Goal: Task Accomplishment & Management: Complete application form

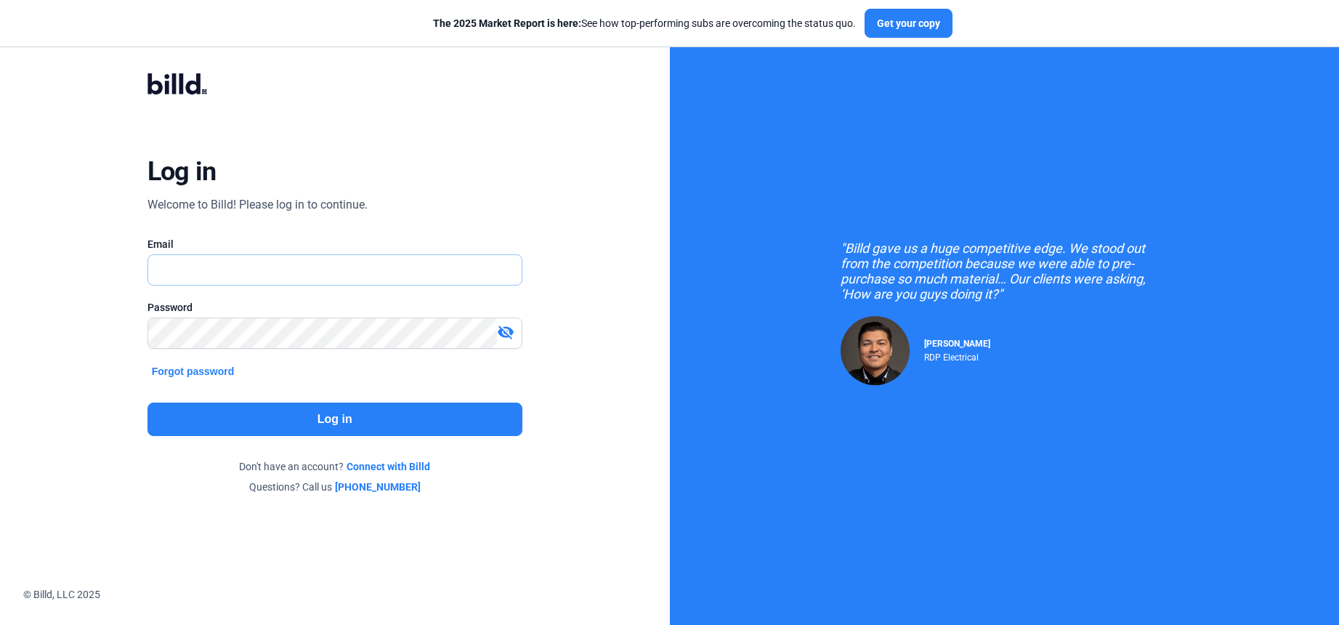
type input "[PERSON_NAME][EMAIL_ADDRESS][DOMAIN_NAME]"
click at [305, 420] on button "Log in" at bounding box center [334, 418] width 375 height 33
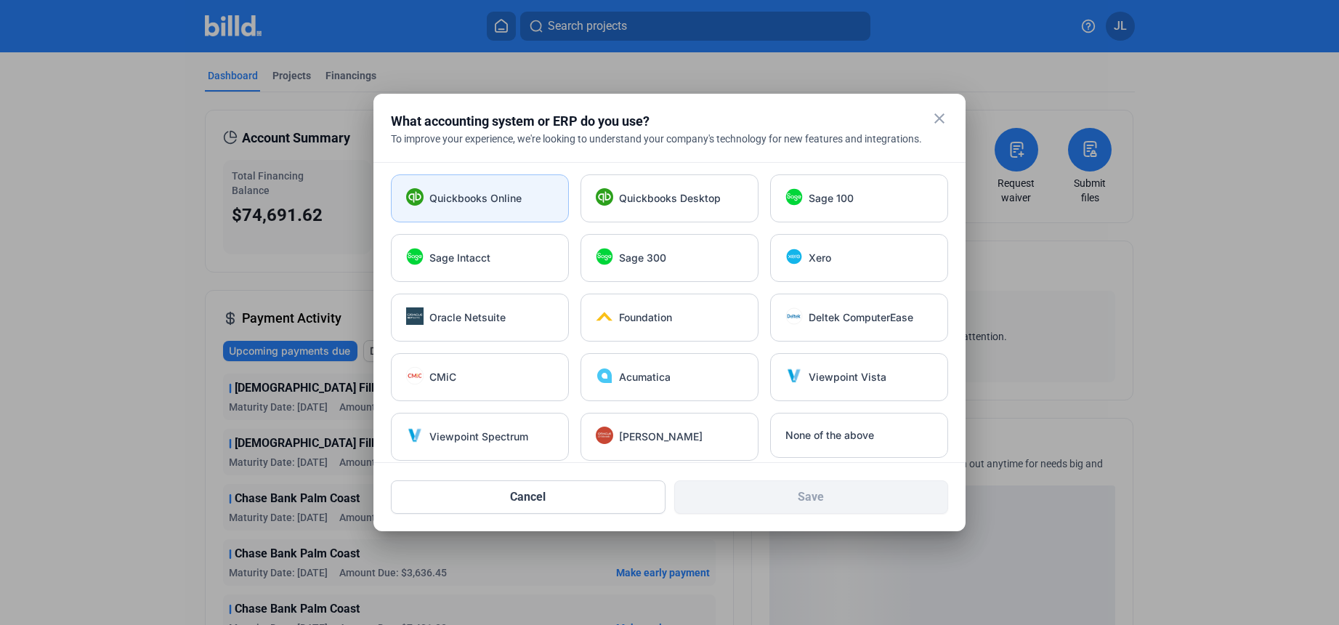
click at [480, 207] on div "Quickbooks Online" at bounding box center [480, 198] width 178 height 48
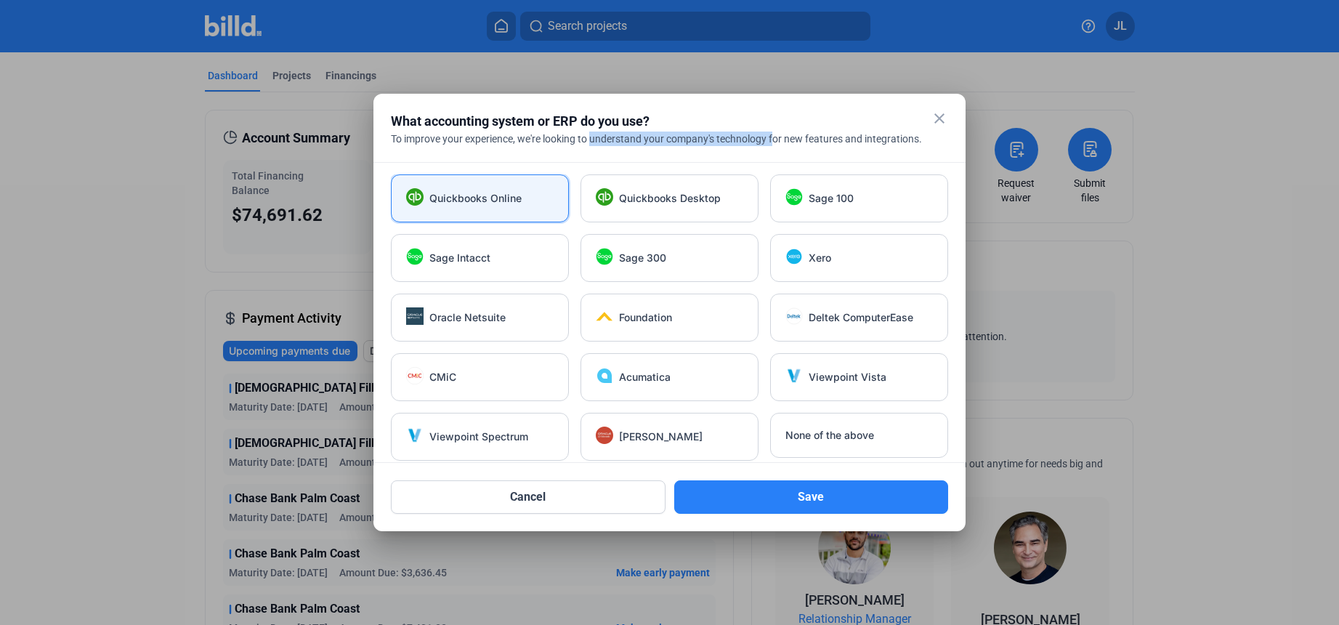
drag, startPoint x: 594, startPoint y: 138, endPoint x: 776, endPoint y: 140, distance: 182.3
click at [776, 140] on div "To improve your experience, we're looking to understand your company's technolo…" at bounding box center [669, 138] width 557 height 15
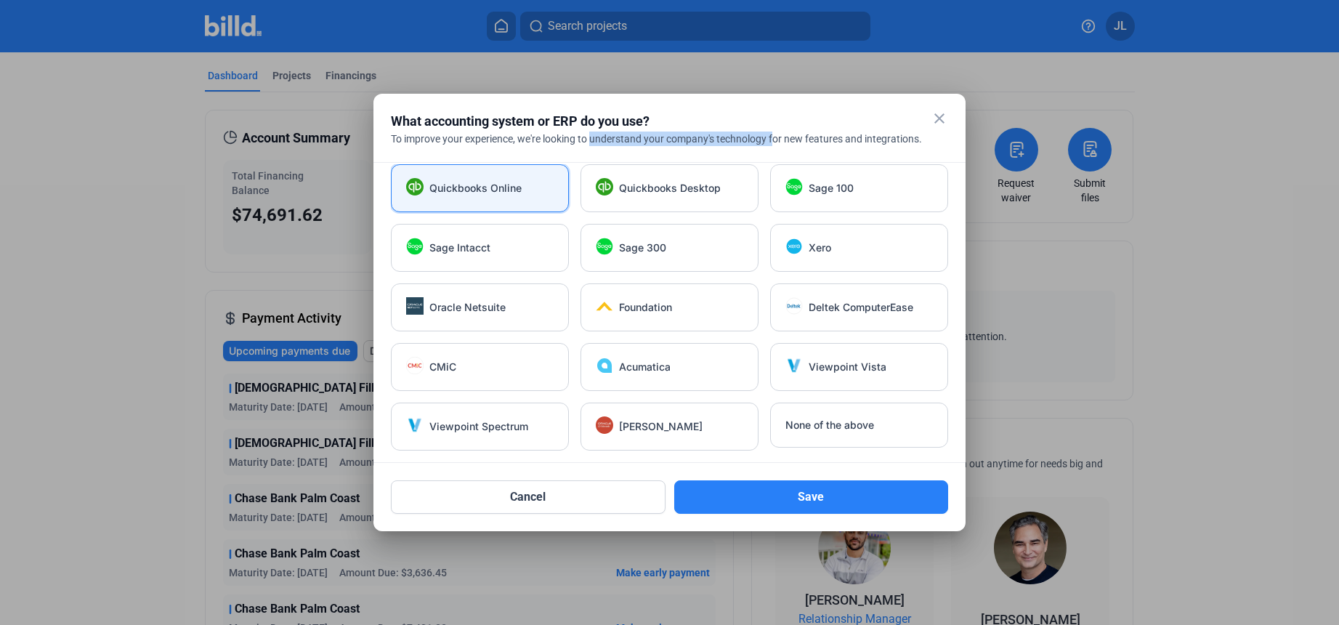
drag, startPoint x: 755, startPoint y: 506, endPoint x: 616, endPoint y: 479, distance: 141.9
click at [755, 506] on button "Save" at bounding box center [811, 496] width 275 height 33
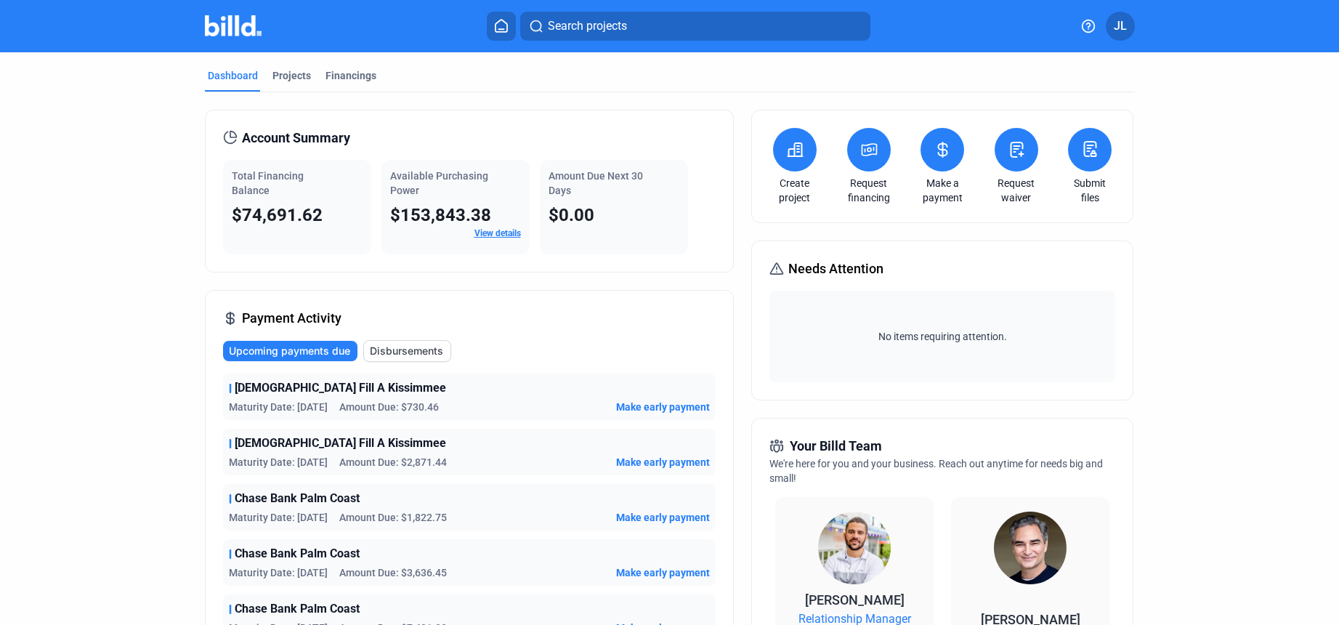
click at [937, 154] on icon at bounding box center [942, 149] width 18 height 17
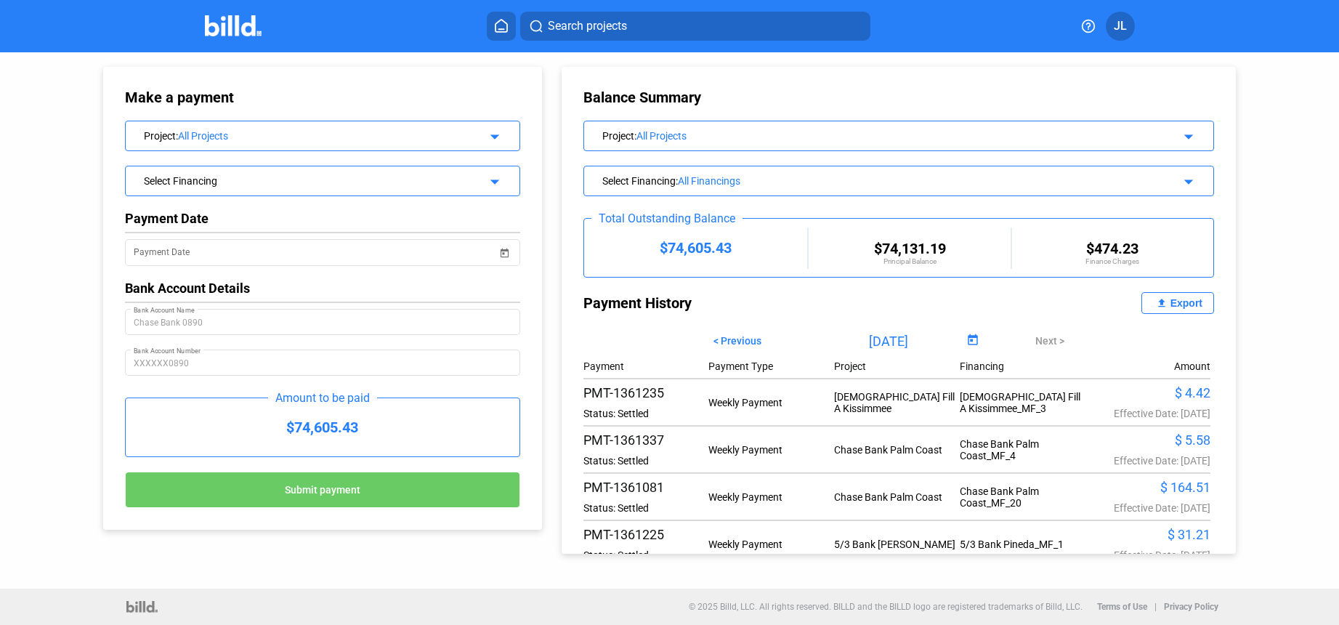
click at [227, 23] on img at bounding box center [233, 25] width 57 height 21
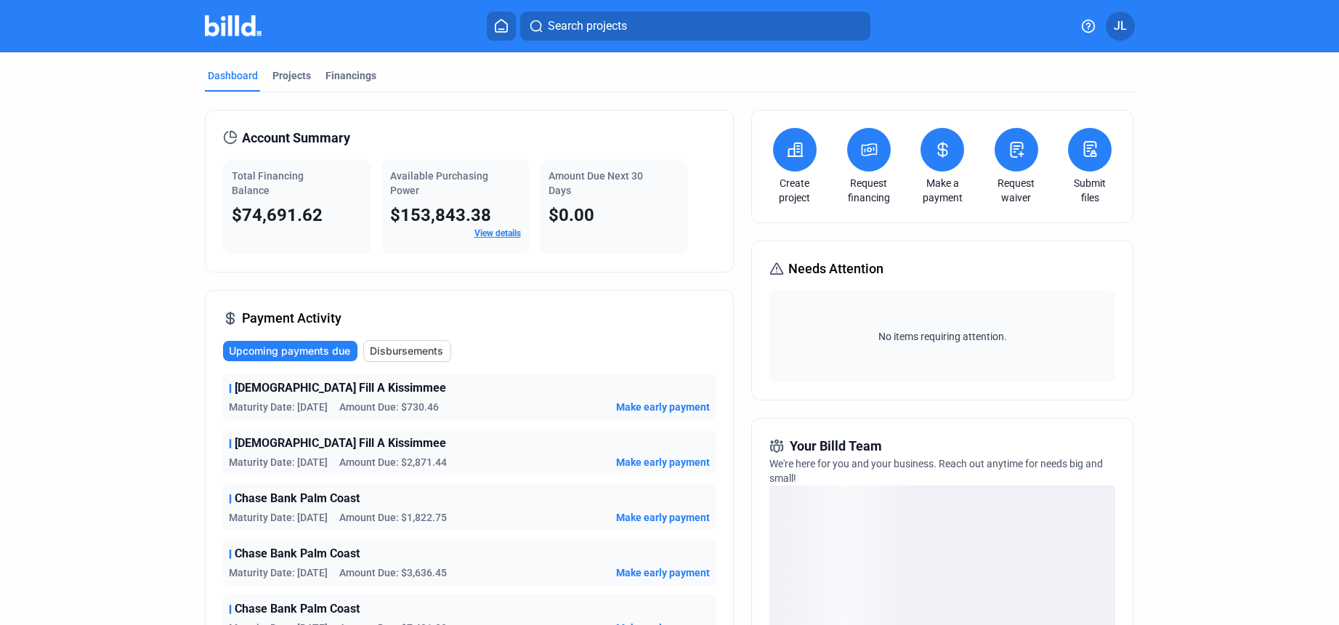
drag, startPoint x: 414, startPoint y: 407, endPoint x: 439, endPoint y: 406, distance: 25.4
click at [439, 406] on span "Amount Due: $730.46" at bounding box center [389, 407] width 100 height 15
click at [100, 434] on dashboard "Dashboard Projects Financings Account Summary Total Financing Balance $74,691.6…" at bounding box center [669, 509] width 1205 height 915
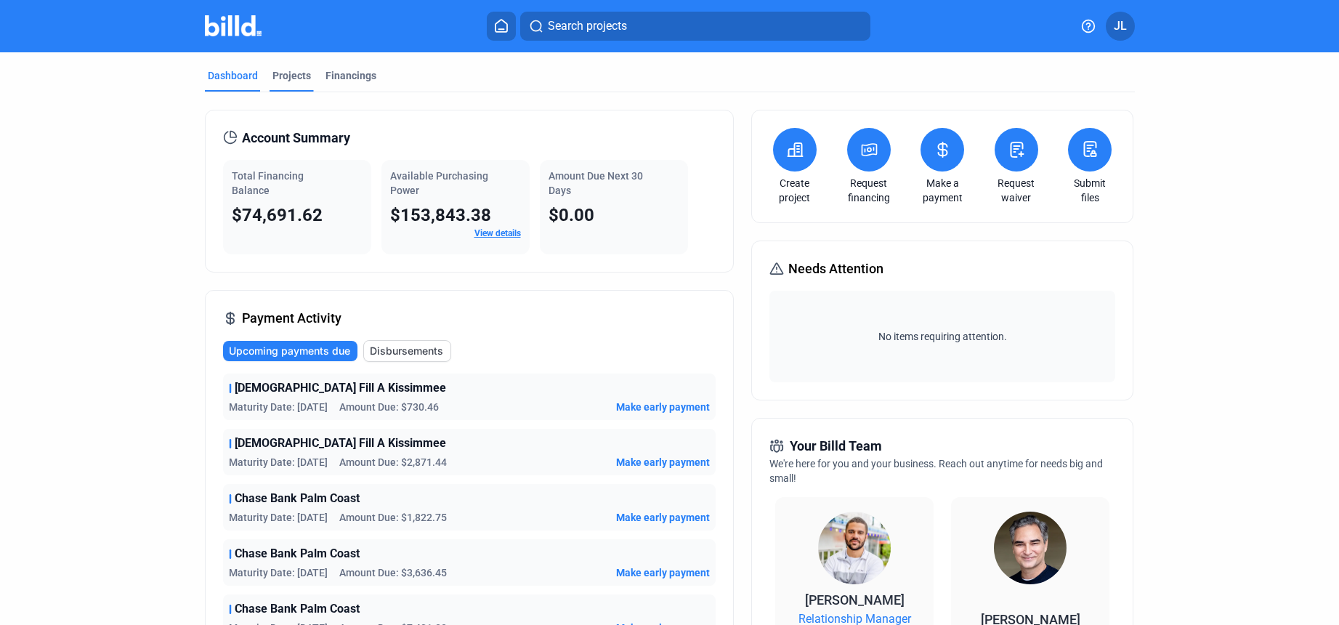
click at [277, 76] on div "Projects" at bounding box center [291, 75] width 38 height 15
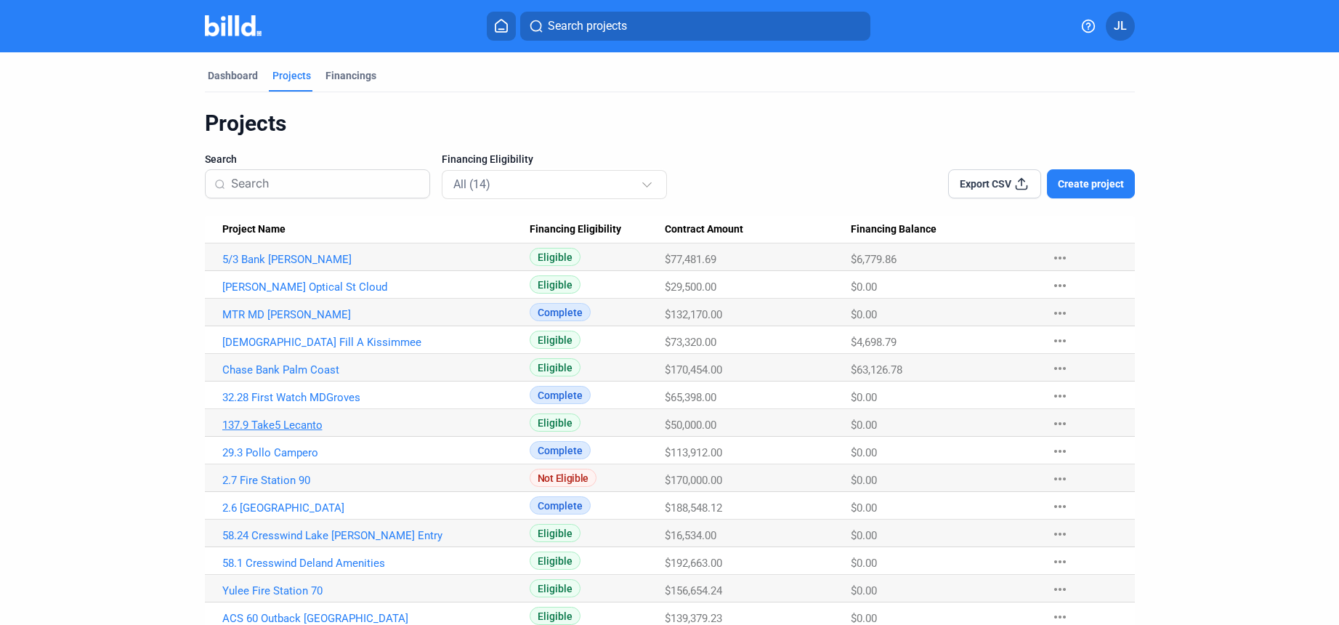
click at [275, 429] on link "137.9 Take5 Lecanto" at bounding box center [375, 424] width 307 height 13
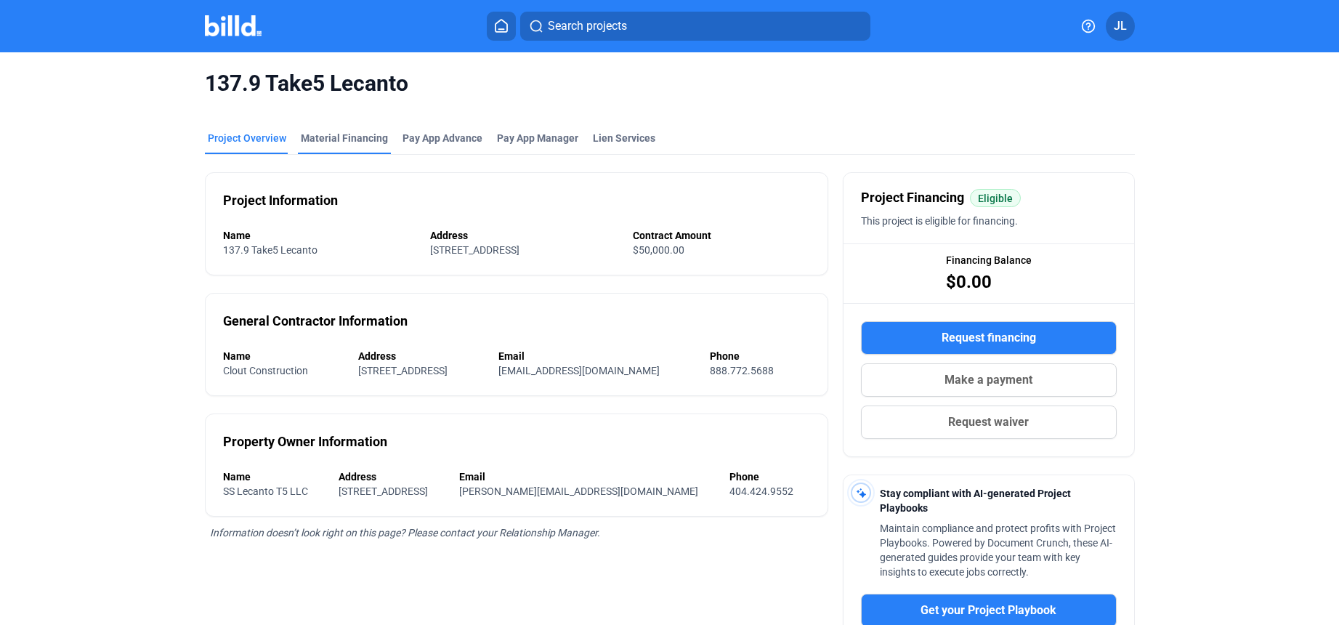
click at [340, 137] on div "Material Financing" at bounding box center [344, 138] width 87 height 15
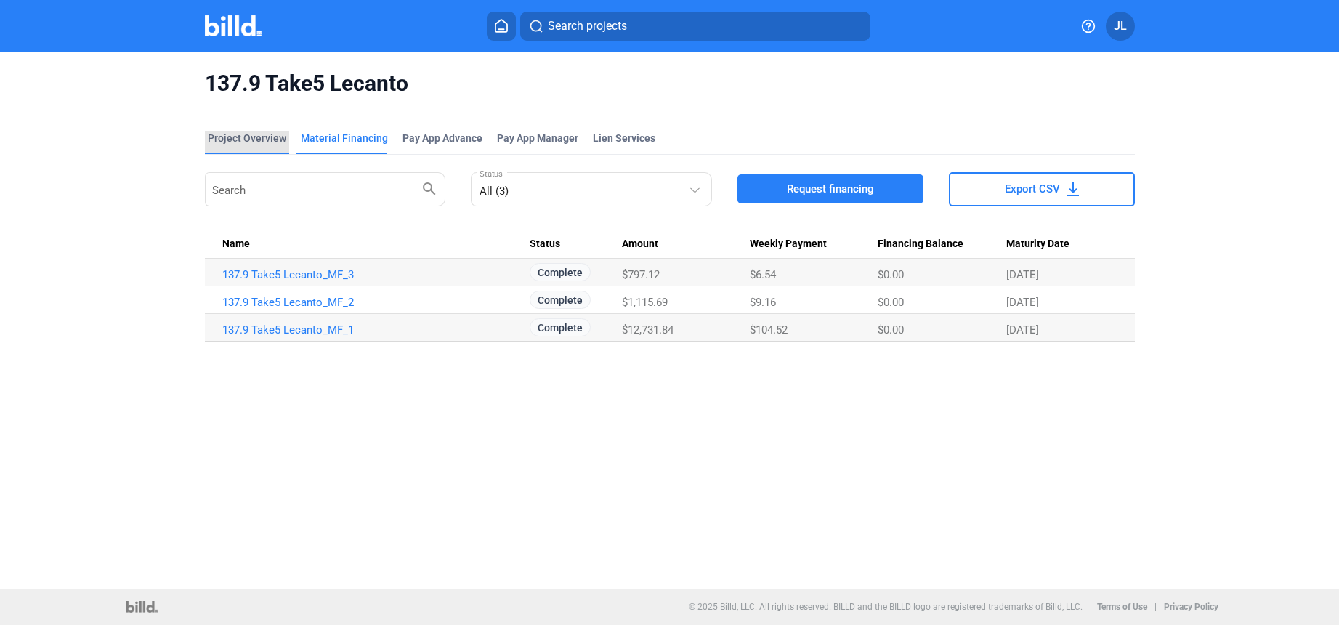
click at [252, 140] on div "Project Overview" at bounding box center [247, 138] width 78 height 15
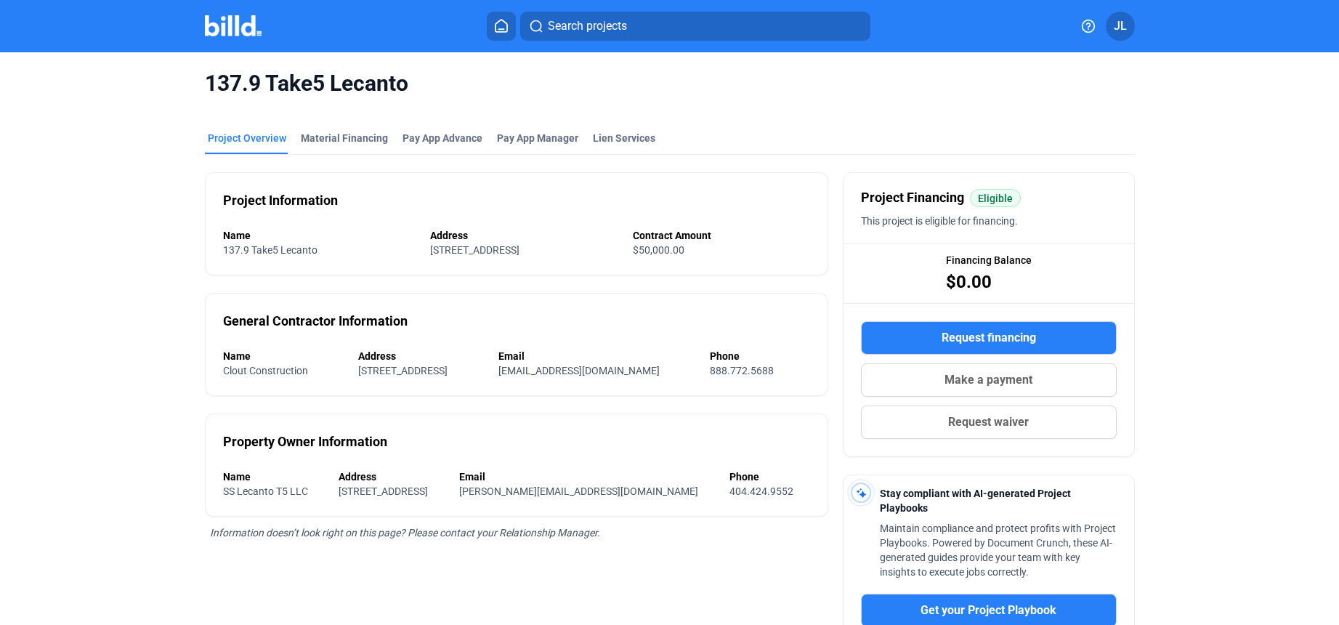
click at [986, 421] on span "Request waiver" at bounding box center [988, 421] width 81 height 17
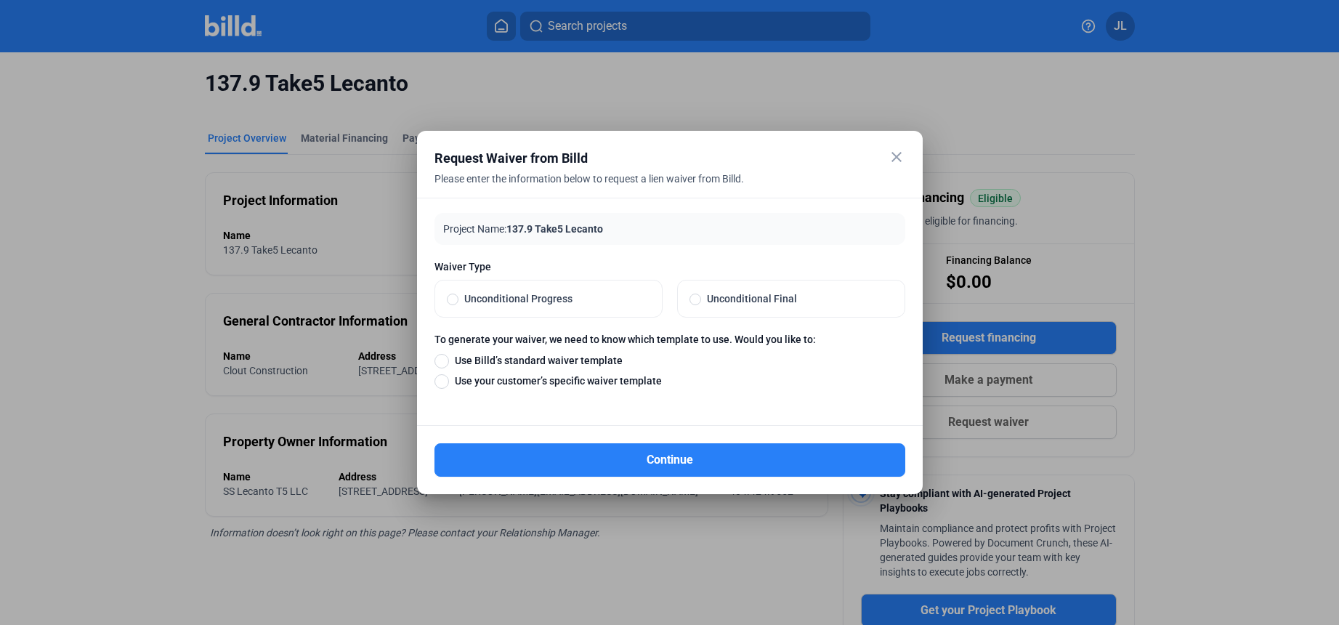
click at [697, 300] on span at bounding box center [695, 299] width 12 height 12
click at [697, 300] on input "Unconditional Final" at bounding box center [695, 298] width 12 height 13
radio input "true"
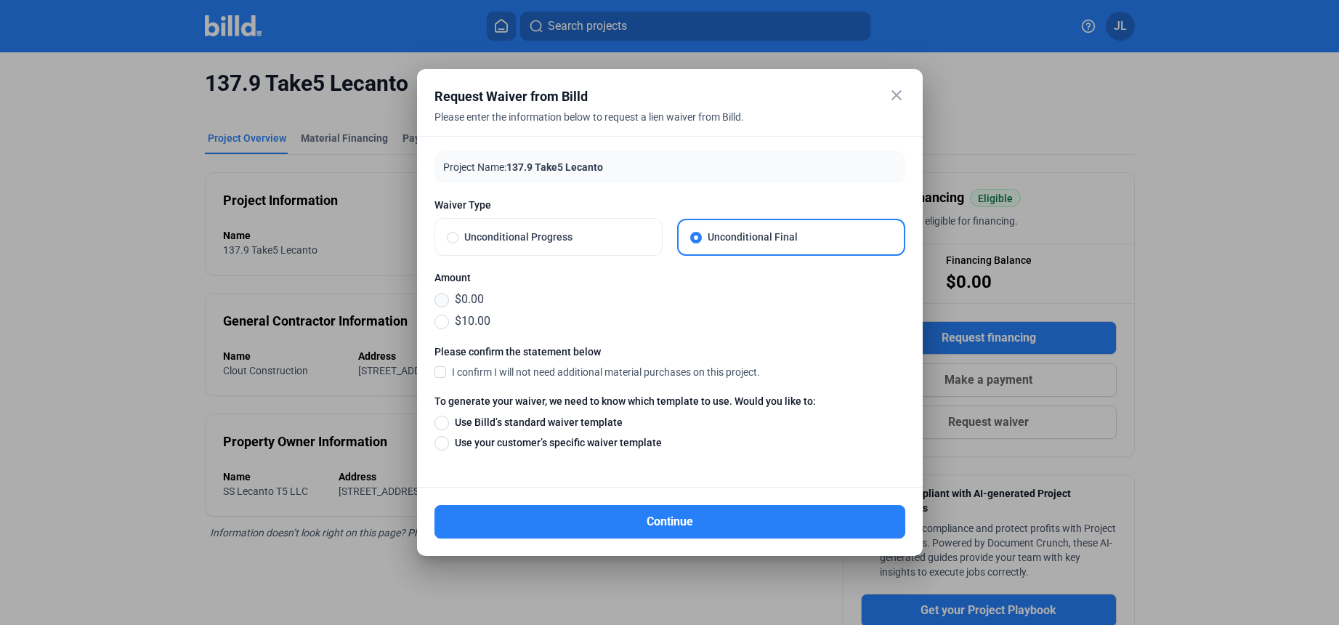
click at [440, 296] on span at bounding box center [441, 300] width 15 height 15
click at [440, 296] on input "$0.00" at bounding box center [441, 299] width 15 height 16
radio input "true"
click at [444, 372] on span at bounding box center [440, 371] width 12 height 13
click at [0, 0] on input "I confirm I will not need additional material purchases on this project." at bounding box center [0, 0] width 0 height 0
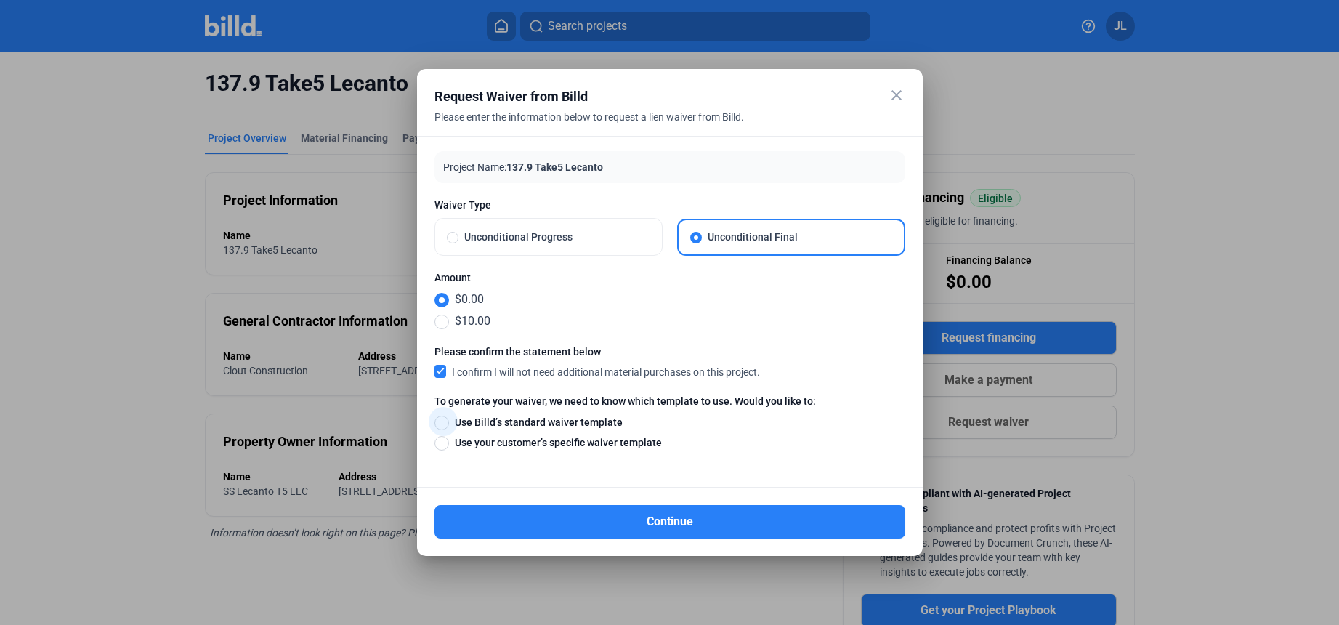
drag, startPoint x: 447, startPoint y: 417, endPoint x: 493, endPoint y: 428, distance: 47.7
click at [447, 417] on span at bounding box center [441, 422] width 15 height 15
click at [447, 417] on input "Use Billd’s standard waiver template" at bounding box center [441, 422] width 15 height 16
radio input "true"
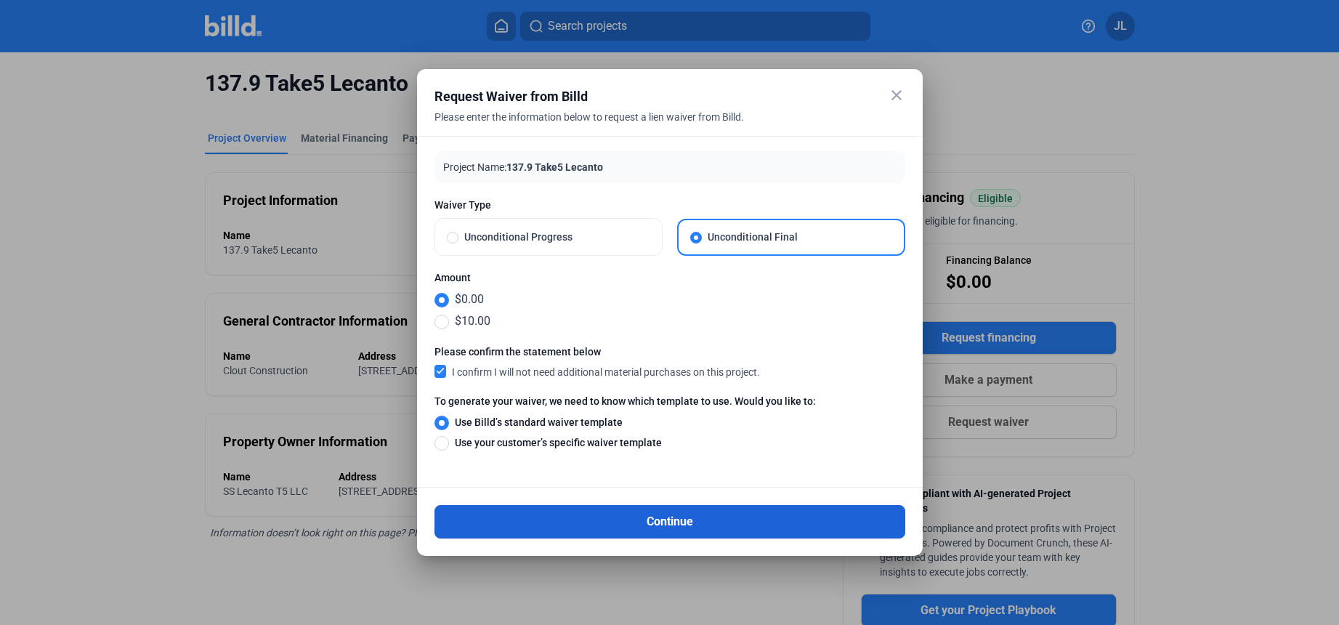
click at [712, 522] on button "Continue" at bounding box center [669, 521] width 471 height 33
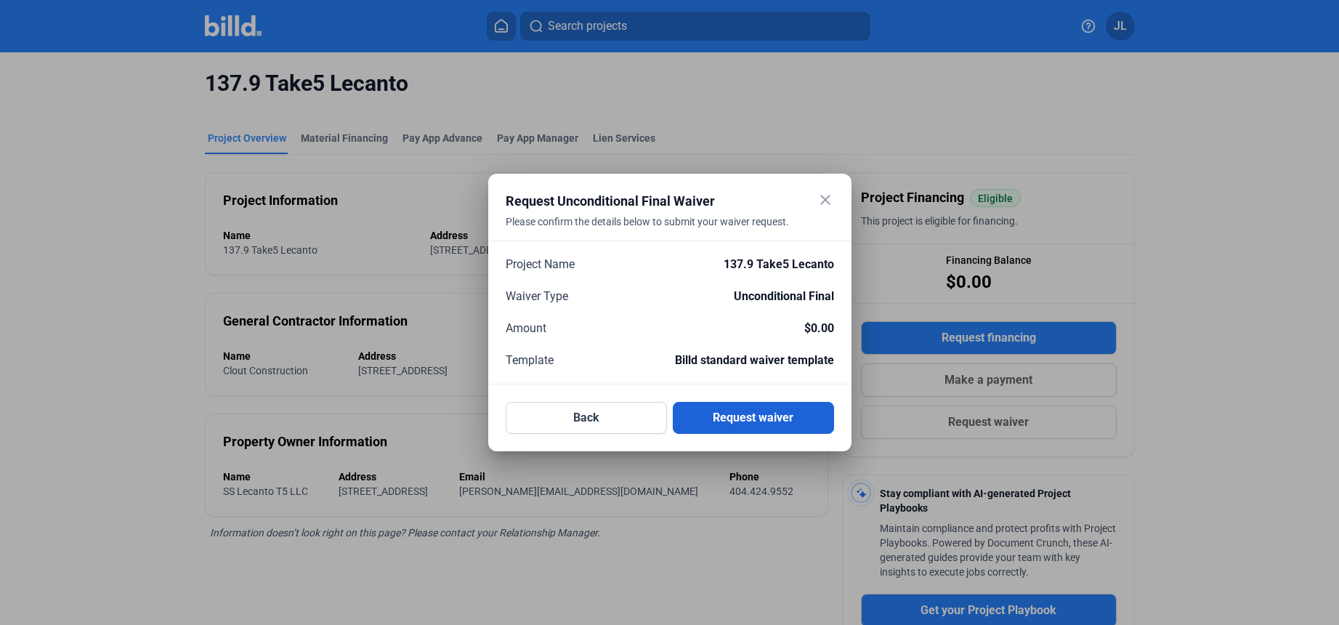
click at [755, 418] on button "Request waiver" at bounding box center [753, 418] width 161 height 32
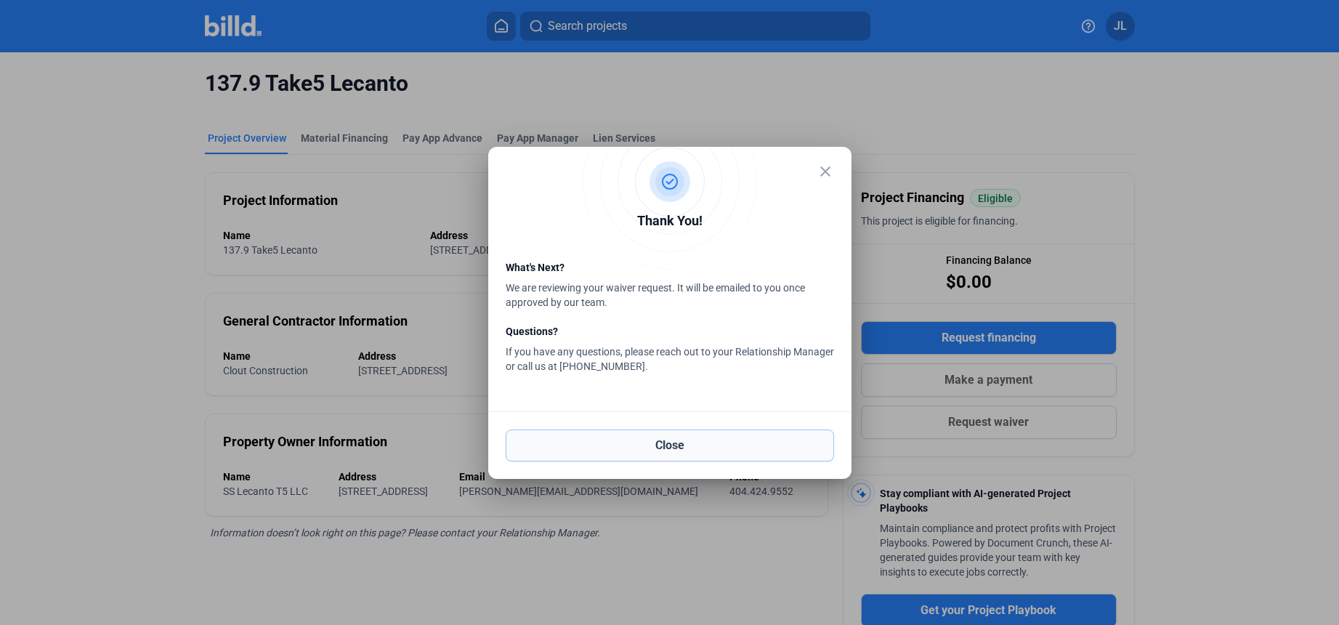
click at [659, 447] on button "Close" at bounding box center [670, 445] width 328 height 32
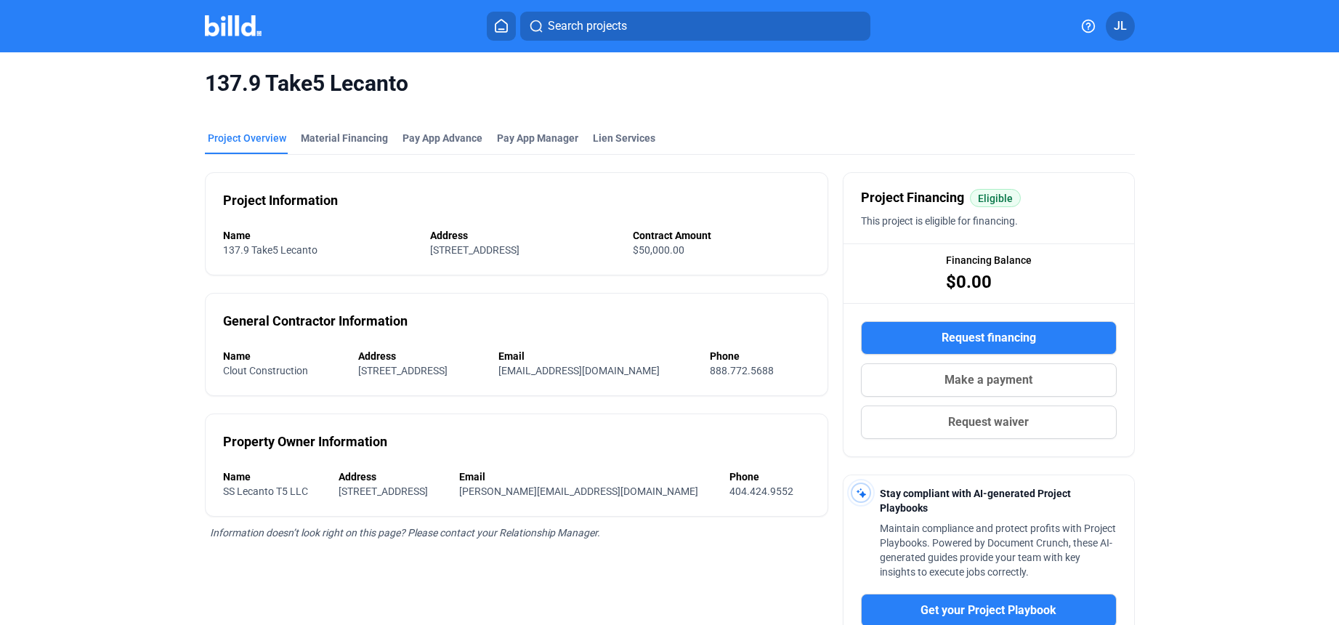
click at [236, 34] on img at bounding box center [233, 25] width 57 height 21
